Goal: Find specific page/section: Find specific page/section

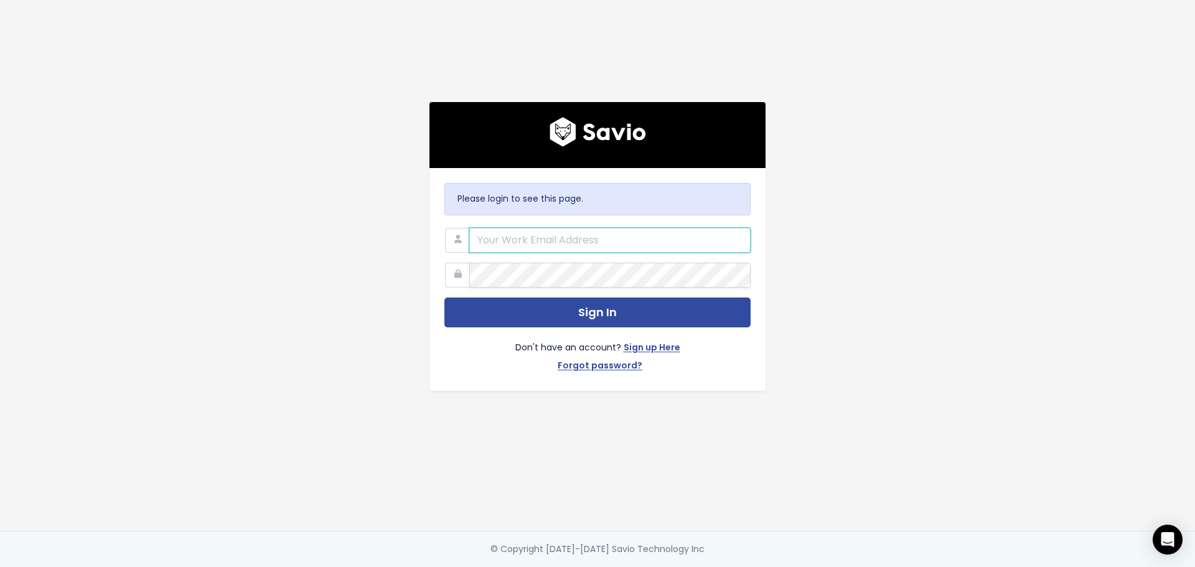
click at [444, 297] on button "Sign In" at bounding box center [597, 312] width 306 height 30
type input "matt.lawson@bunny.net"
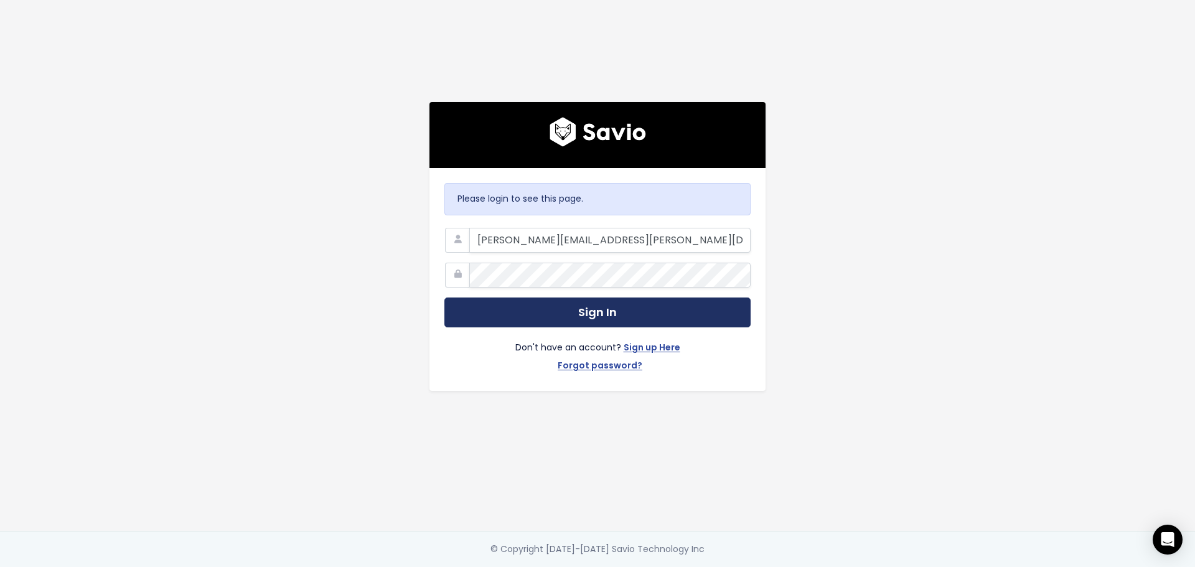
click at [449, 308] on button "Sign In" at bounding box center [597, 312] width 306 height 30
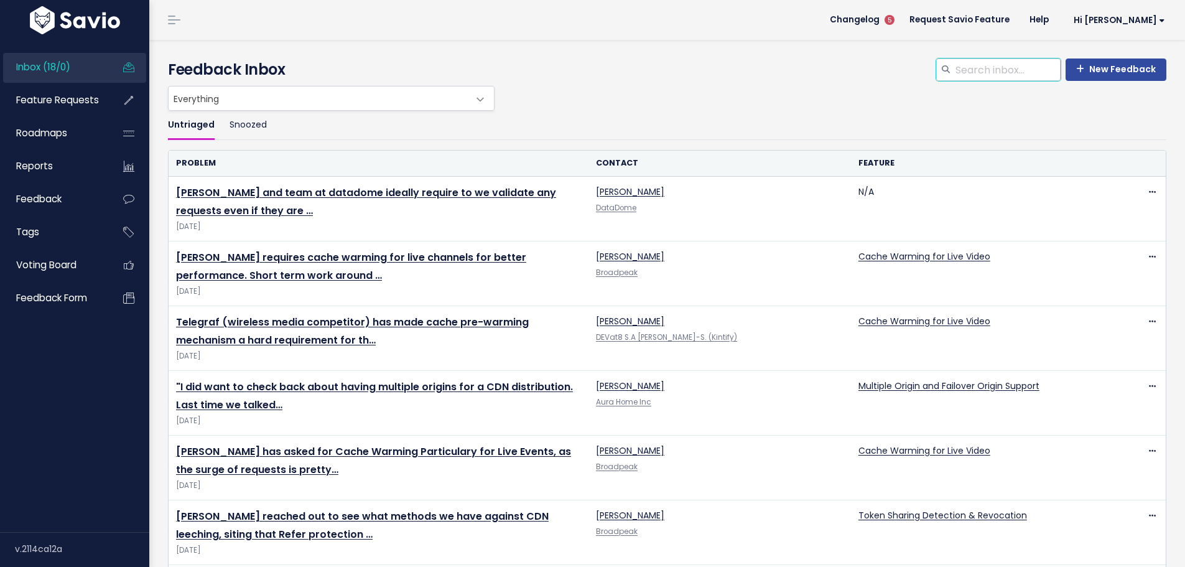
click at [996, 64] on input "search" at bounding box center [1008, 69] width 106 height 22
click at [42, 103] on span "Feature Requests" at bounding box center [57, 99] width 83 height 13
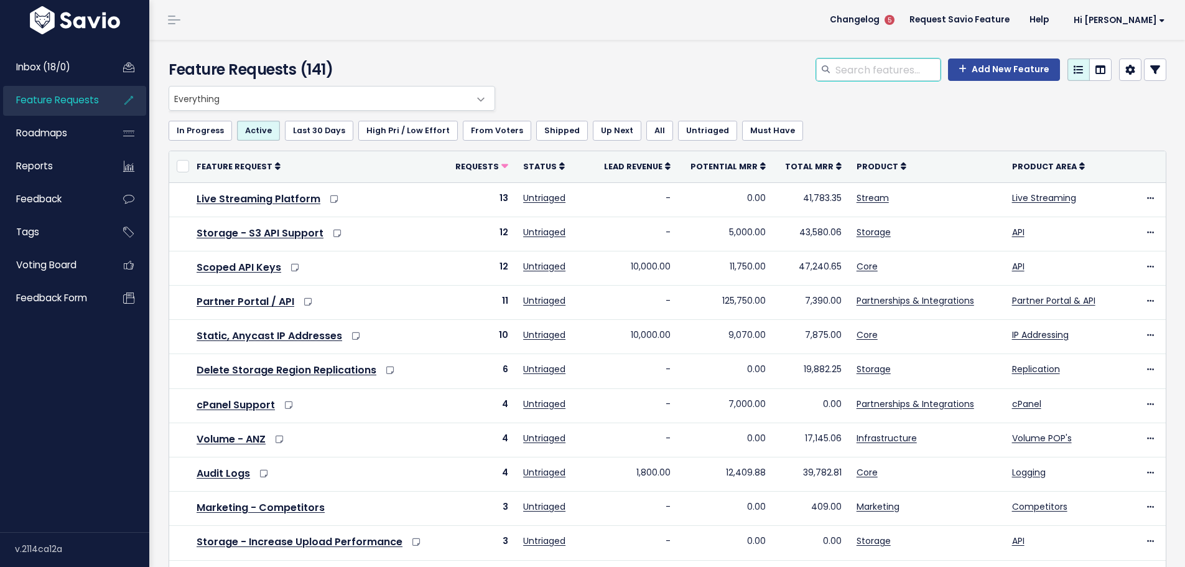
click at [901, 74] on input "search" at bounding box center [887, 69] width 106 height 22
type input "audio extraction"
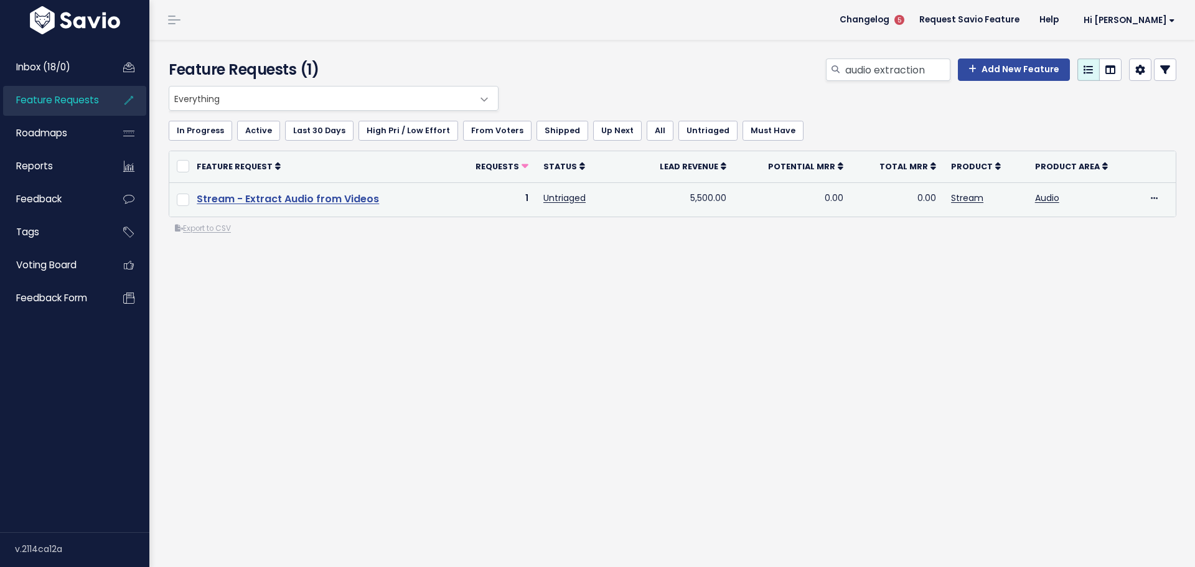
click at [315, 201] on link "Stream - Extract Audio from Videos" at bounding box center [288, 199] width 182 height 14
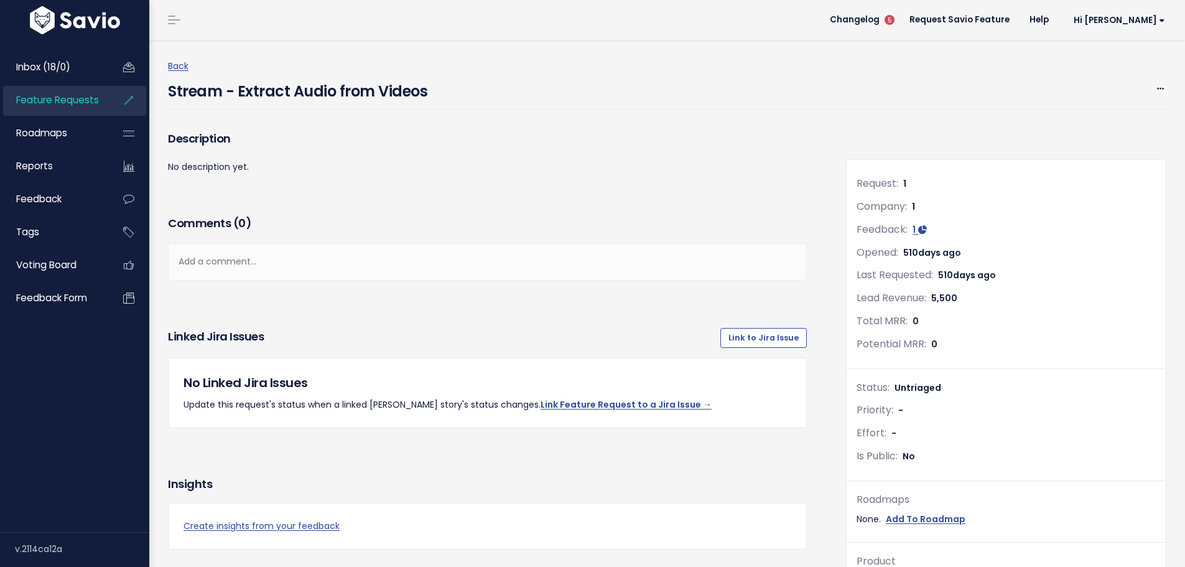
scroll to position [249, 0]
